Goal: Information Seeking & Learning: Learn about a topic

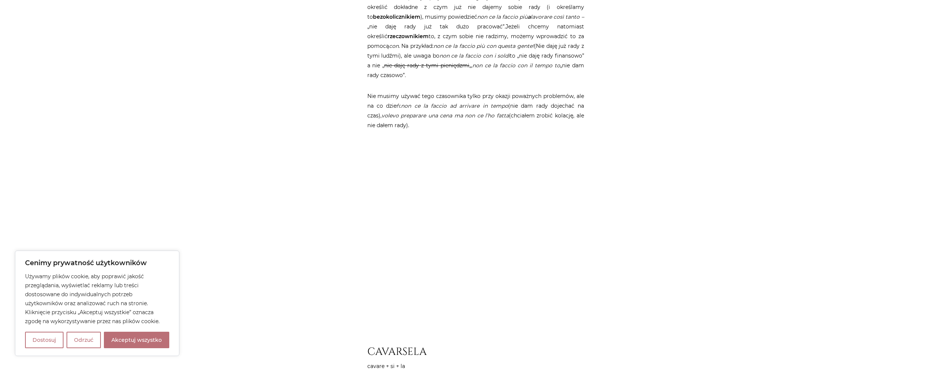
scroll to position [1096, 0]
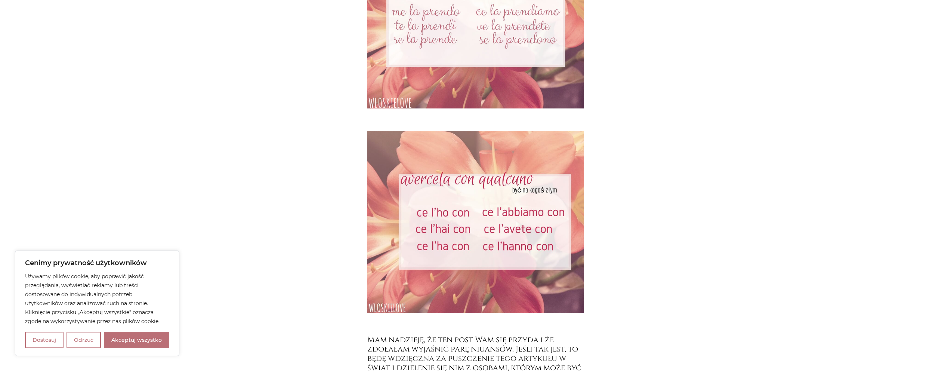
scroll to position [3371, 0]
